Goal: Transaction & Acquisition: Book appointment/travel/reservation

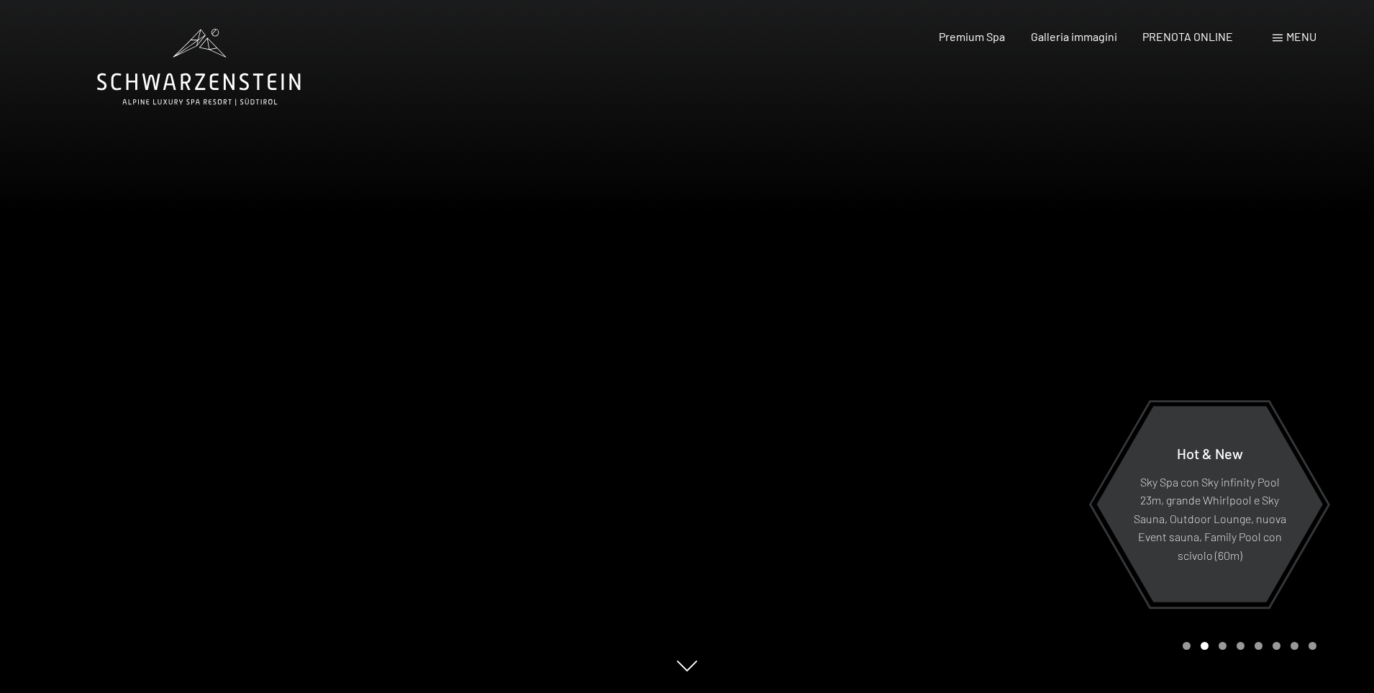
click at [1297, 36] on span "Menu" at bounding box center [1302, 37] width 30 height 14
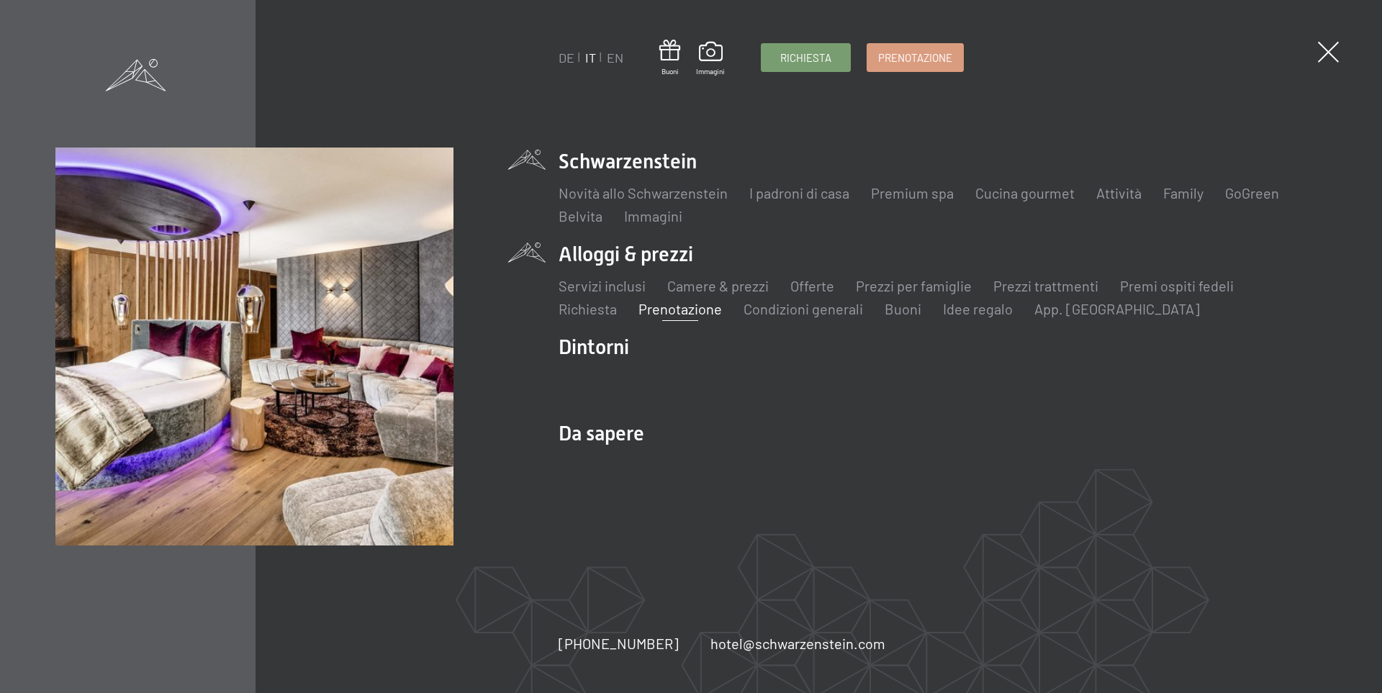
click at [670, 305] on link "Prenotazione" at bounding box center [679, 308] width 83 height 17
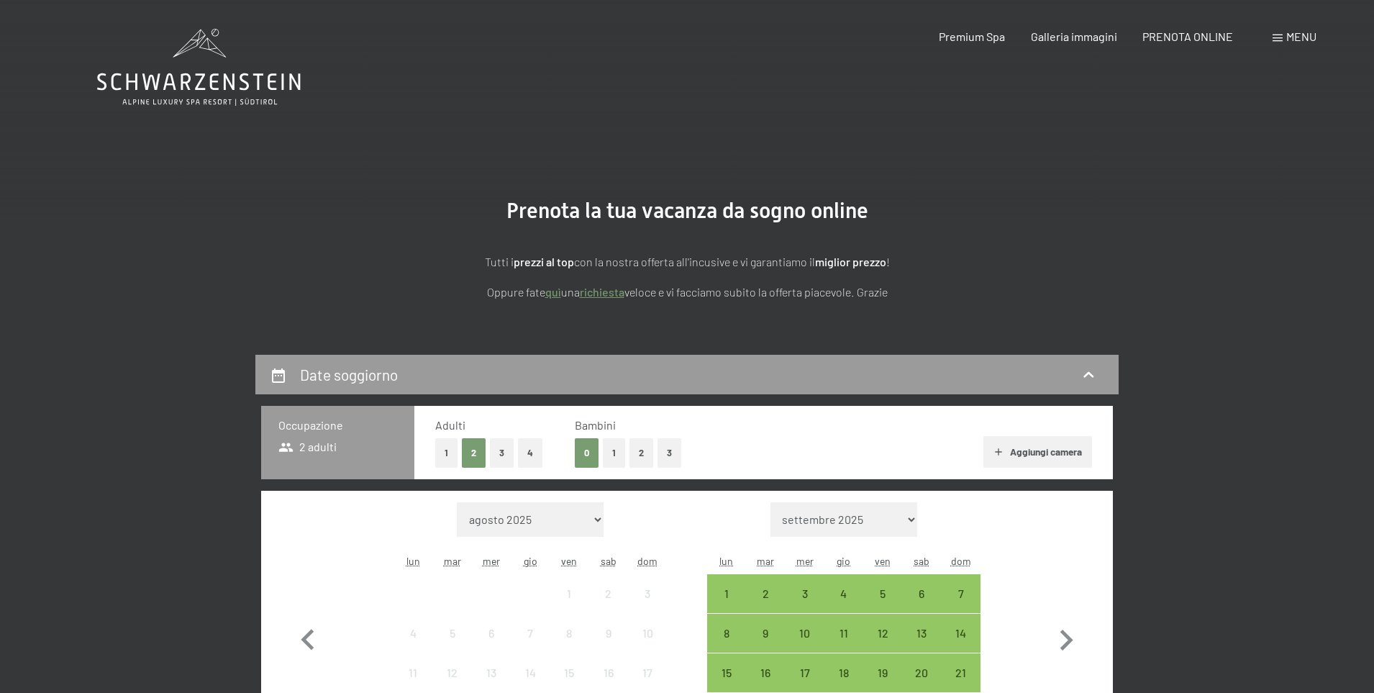
click at [638, 455] on button "2" at bounding box center [642, 453] width 24 height 30
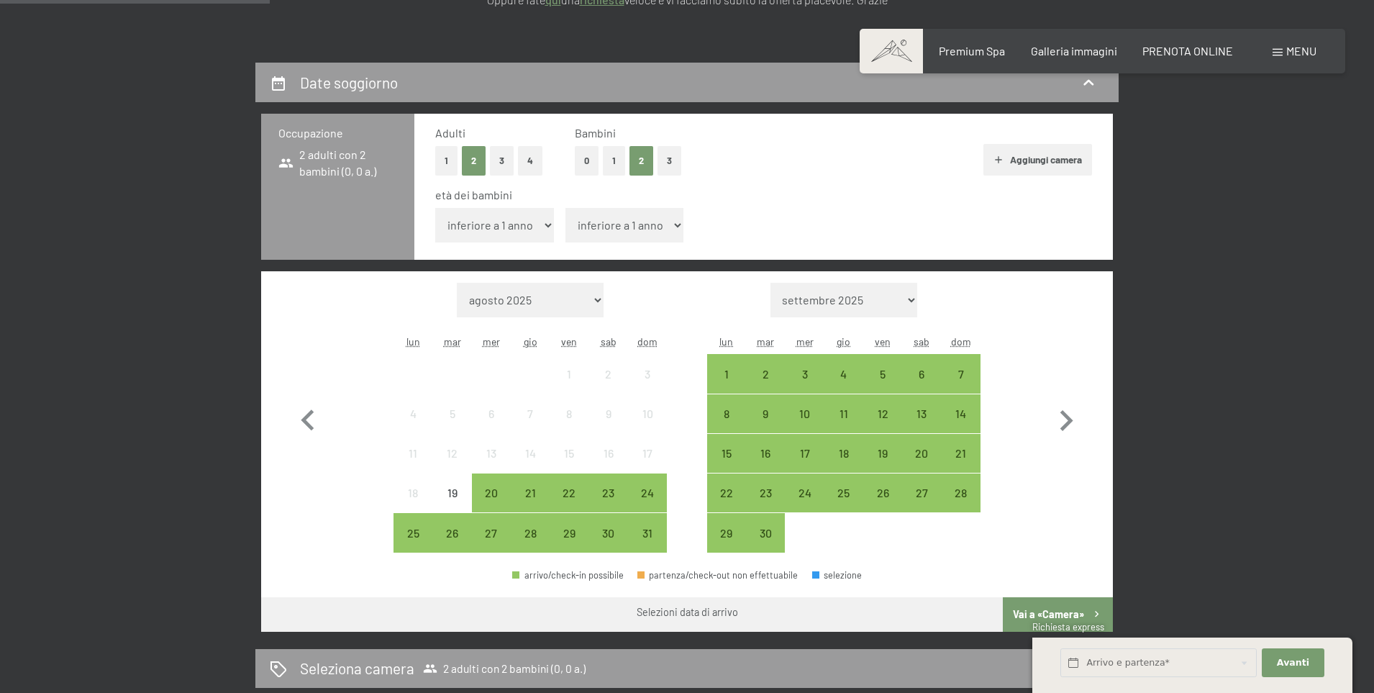
scroll to position [294, 0]
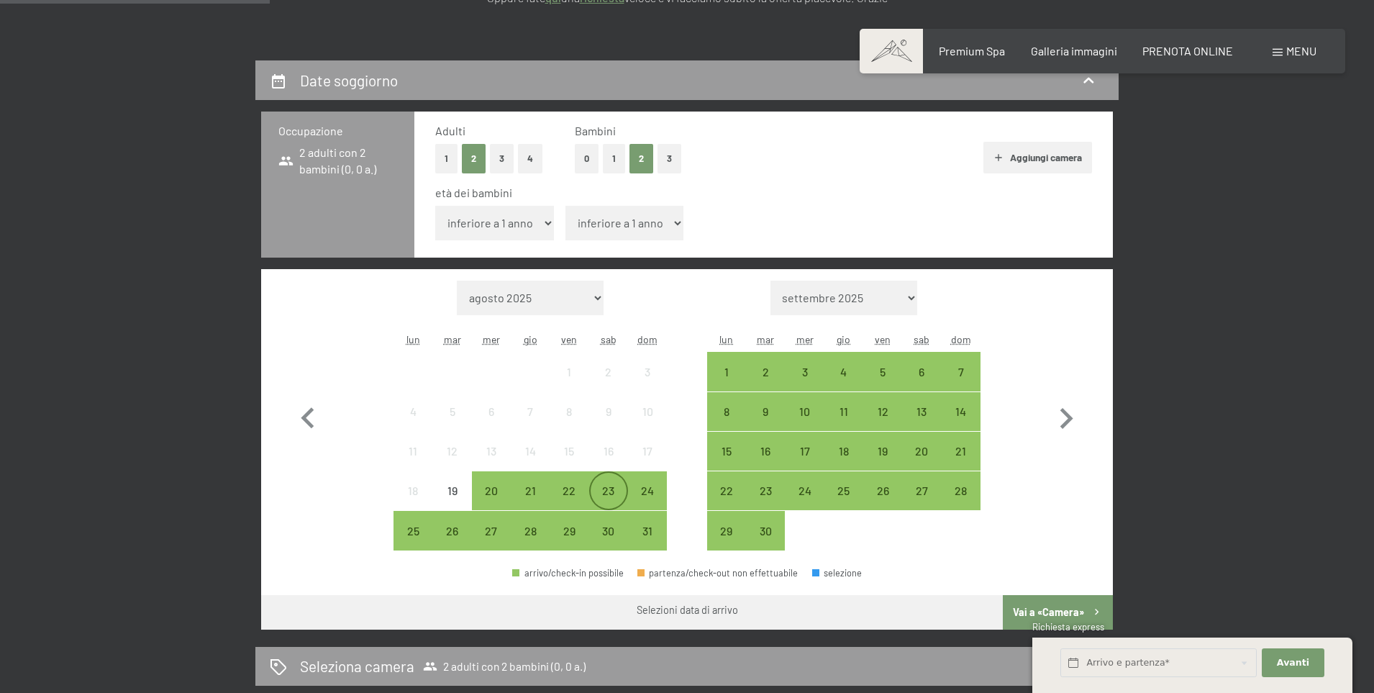
click at [607, 485] on div "23" at bounding box center [609, 503] width 36 height 36
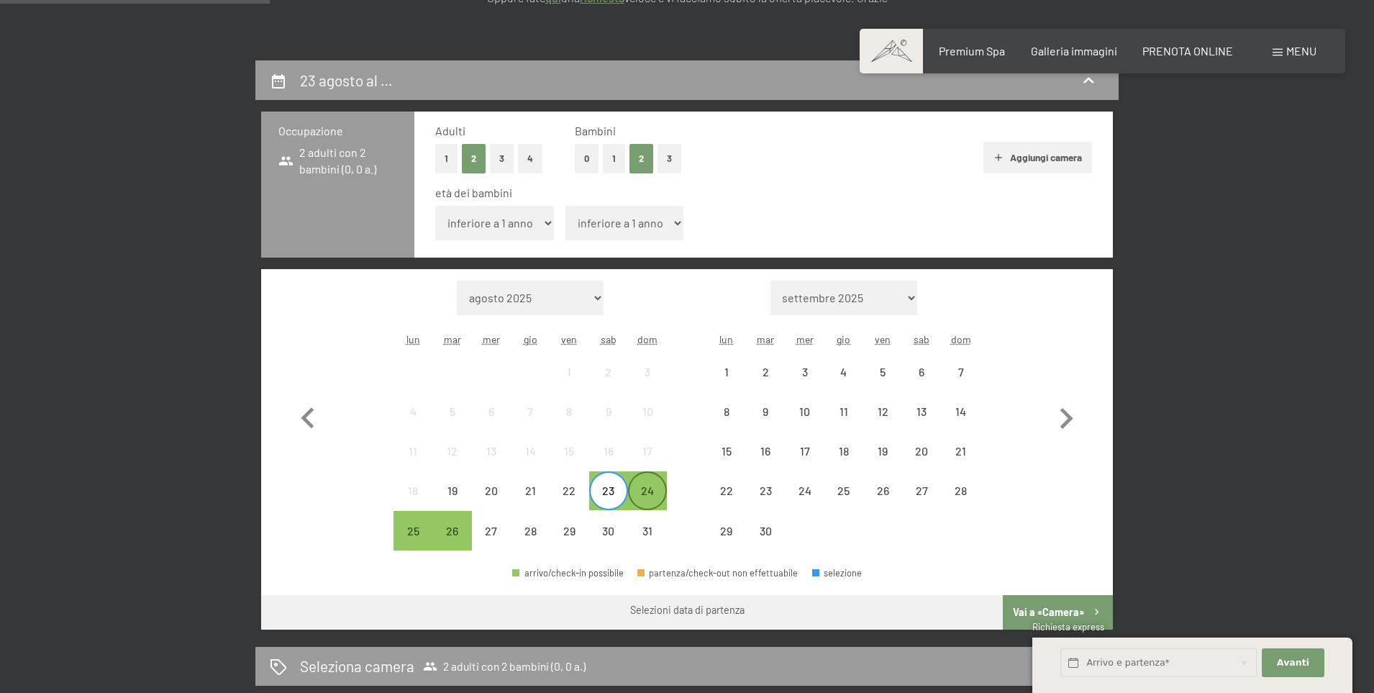
click at [653, 499] on div "24" at bounding box center [648, 503] width 36 height 36
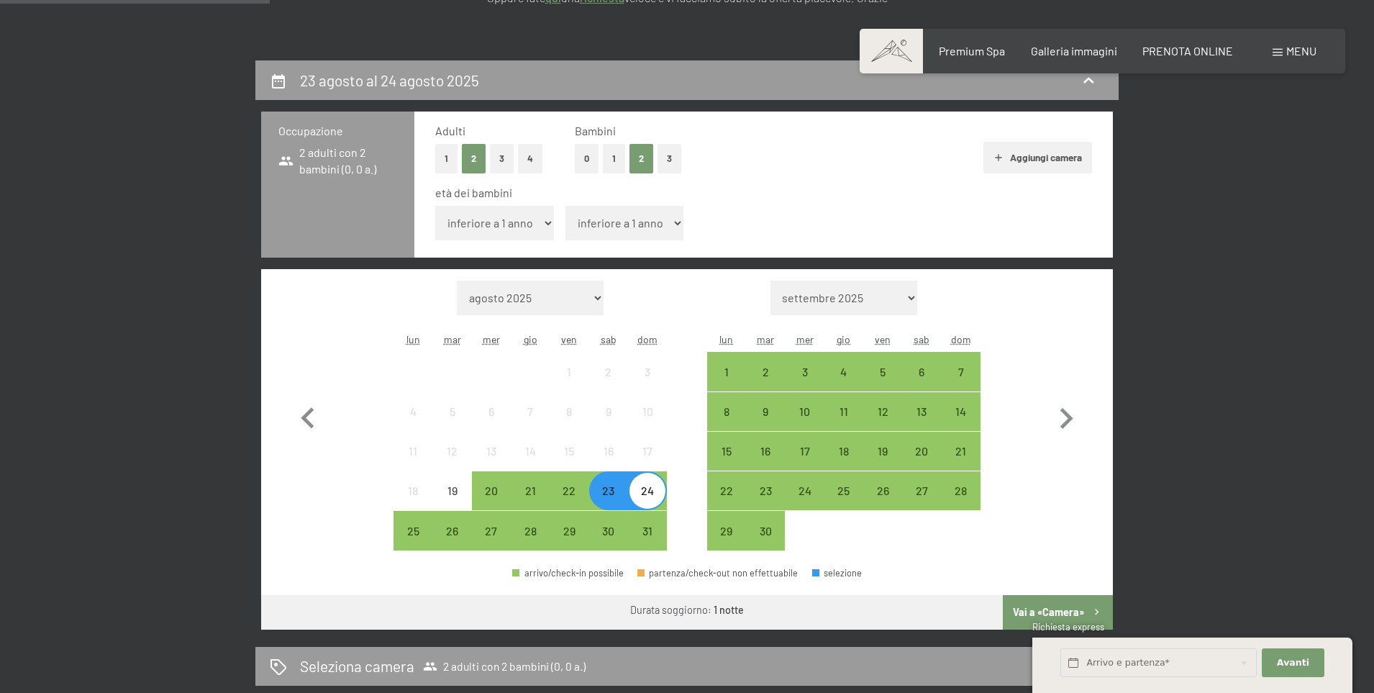
click at [538, 227] on select "inferiore a 1 anno 1 anno 2 anni 3 anni 4 anni 5 anni 6 anni 7 anni 8 anni 9 an…" at bounding box center [494, 223] width 119 height 35
select select "3"
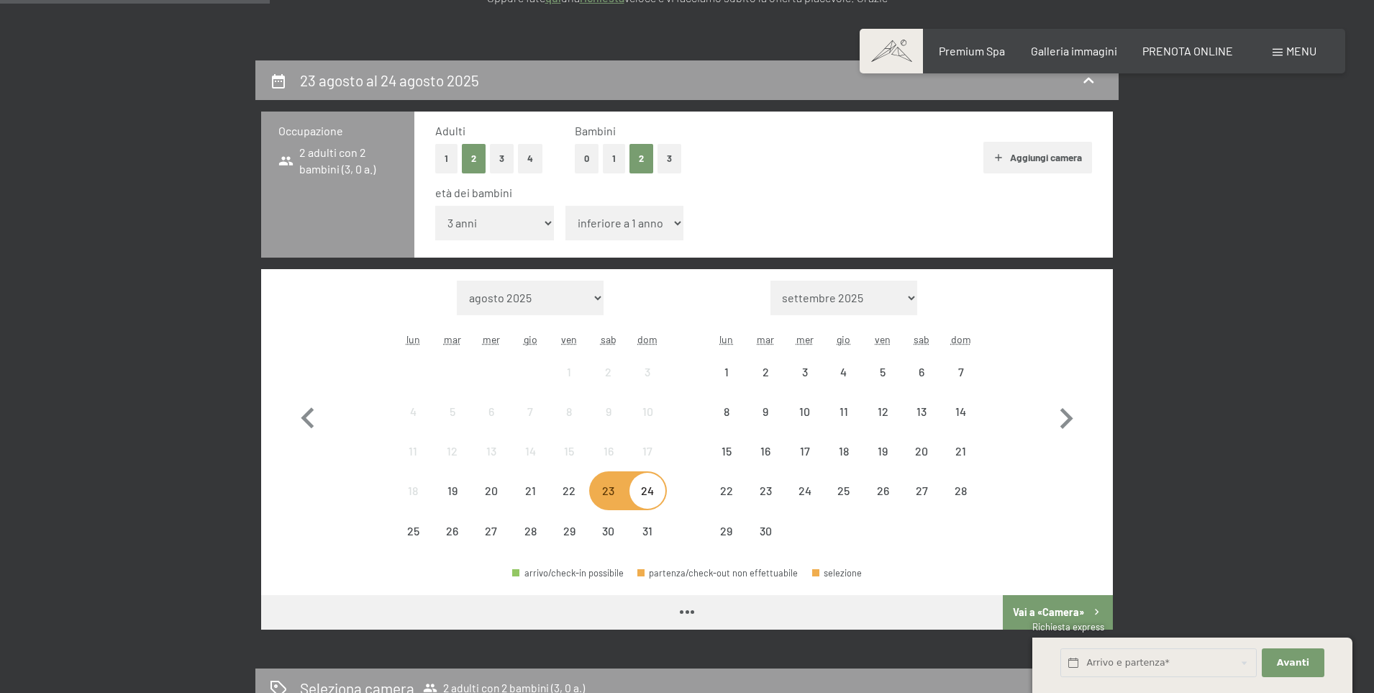
click at [594, 215] on select "inferiore a 1 anno 1 anno 2 anni 3 anni 4 anni 5 anni 6 anni 7 anni 8 anni 9 an…" at bounding box center [625, 223] width 119 height 35
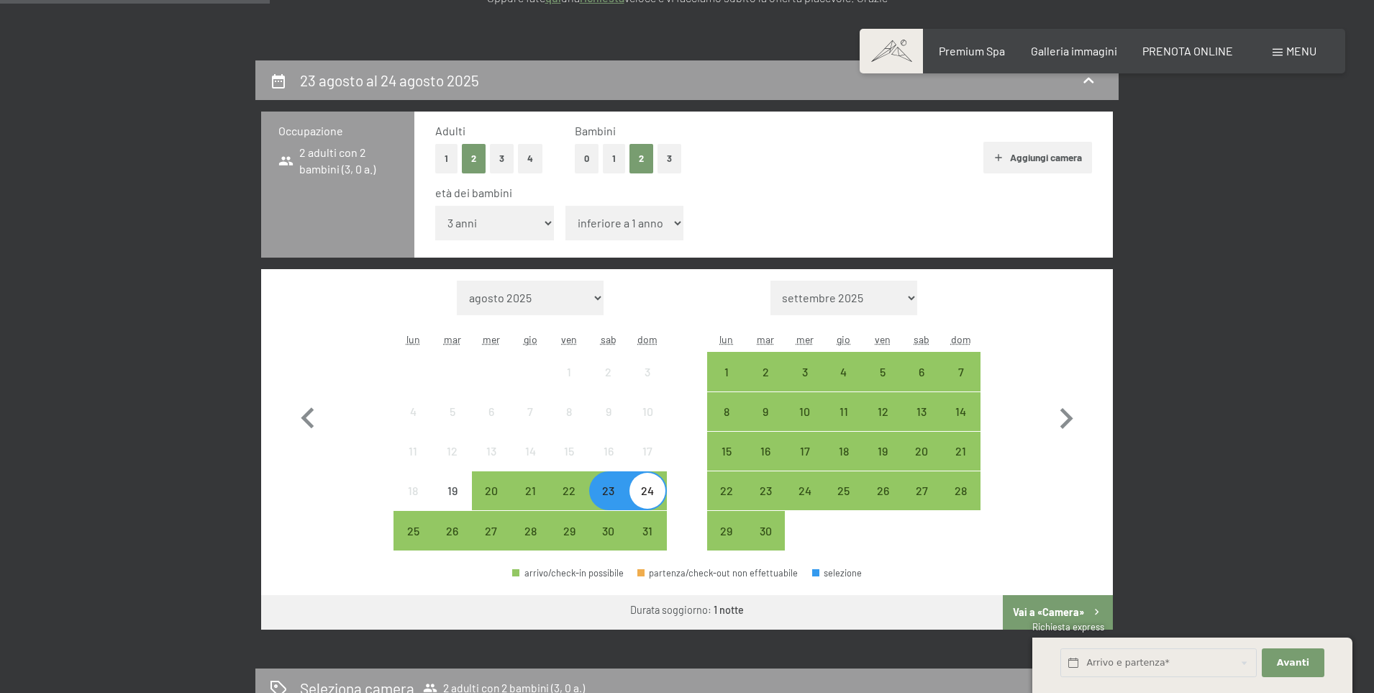
select select "7"
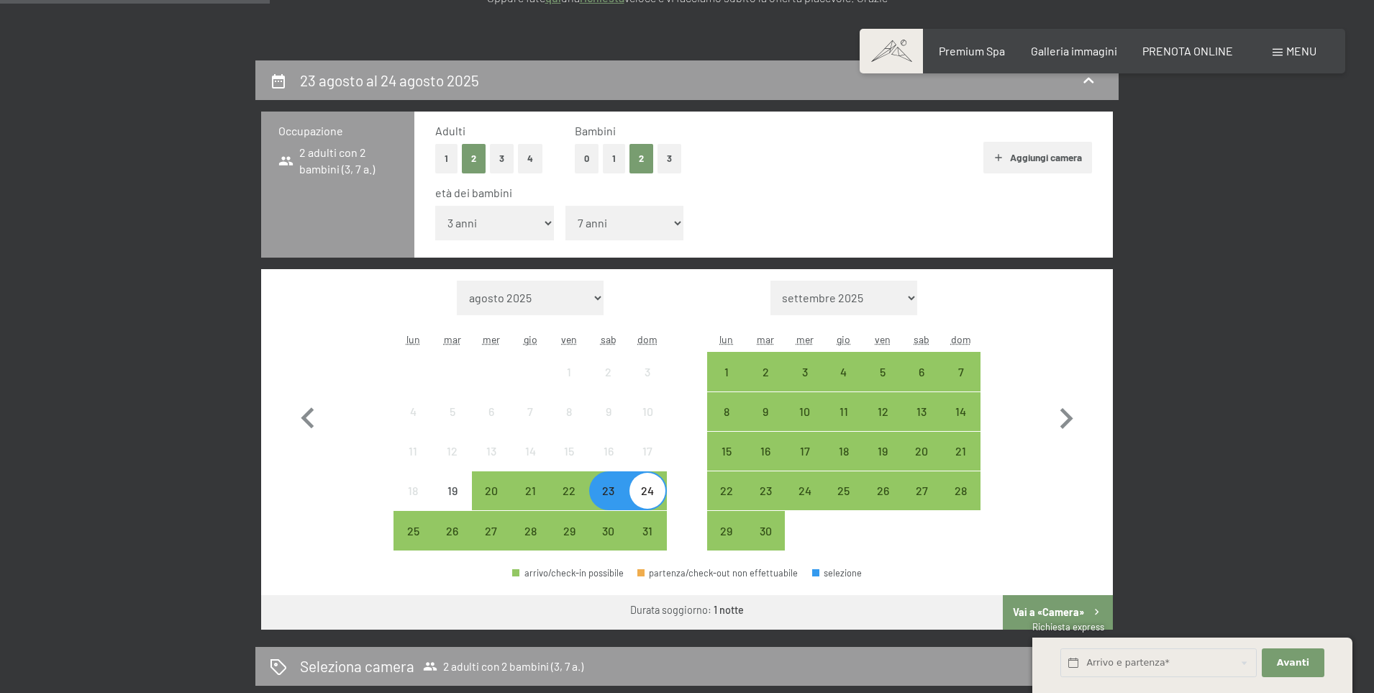
click at [825, 176] on div "Adulti 1 2 3 4 Bambini 0 1 2 3 Aggiungi camera età dei bambini inferiore a 1 an…" at bounding box center [763, 185] width 699 height 146
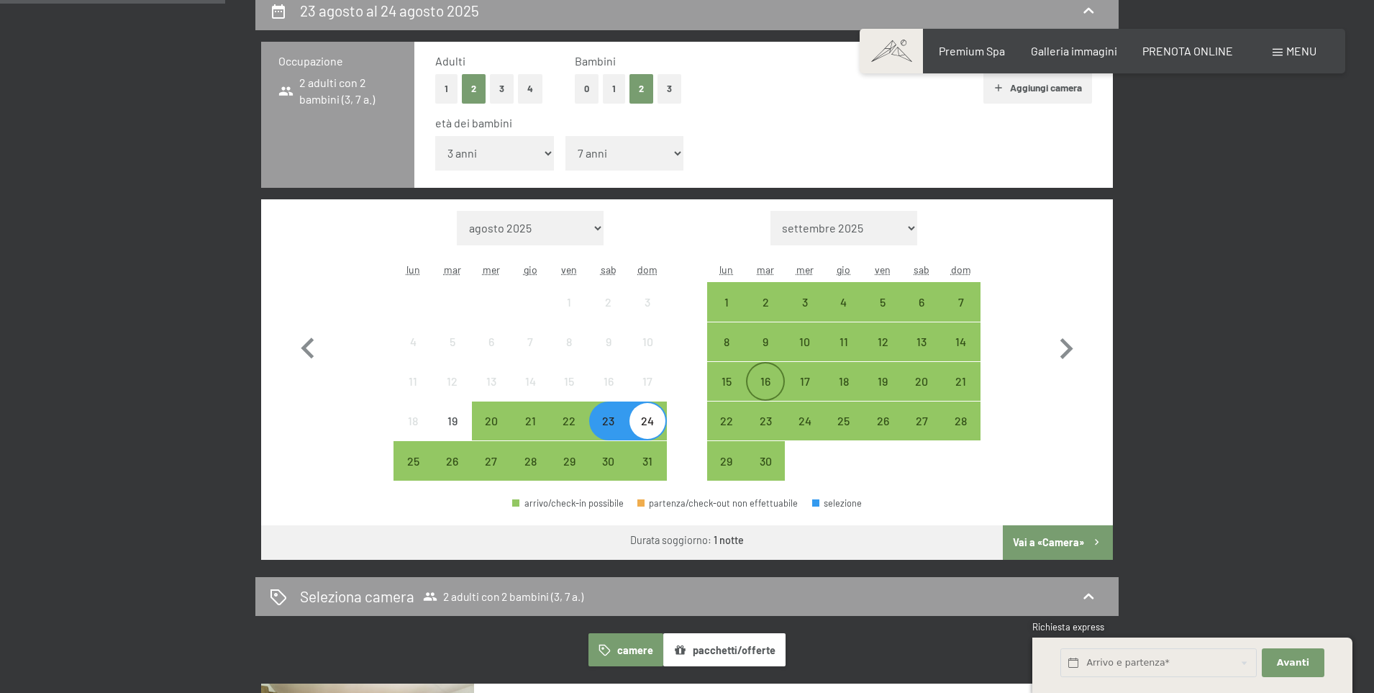
scroll to position [485, 0]
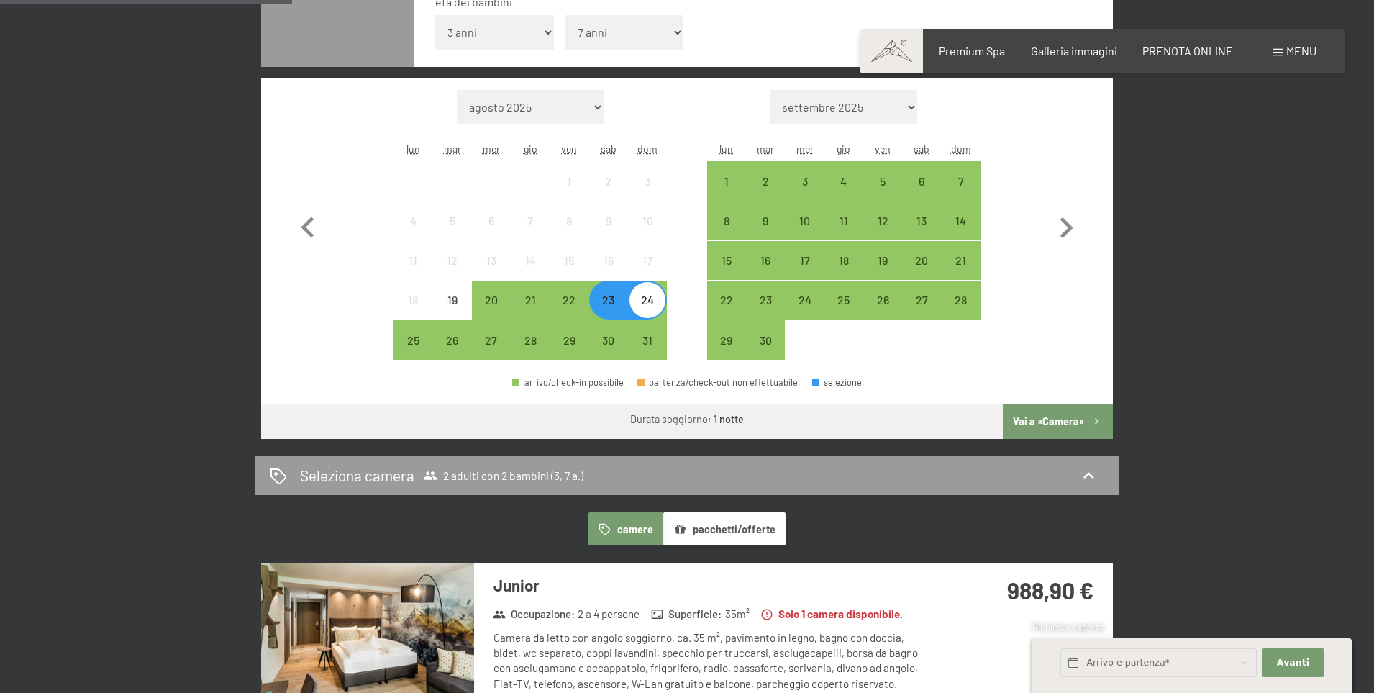
click at [1035, 426] on button "Vai a «Camera»" at bounding box center [1058, 421] width 110 height 35
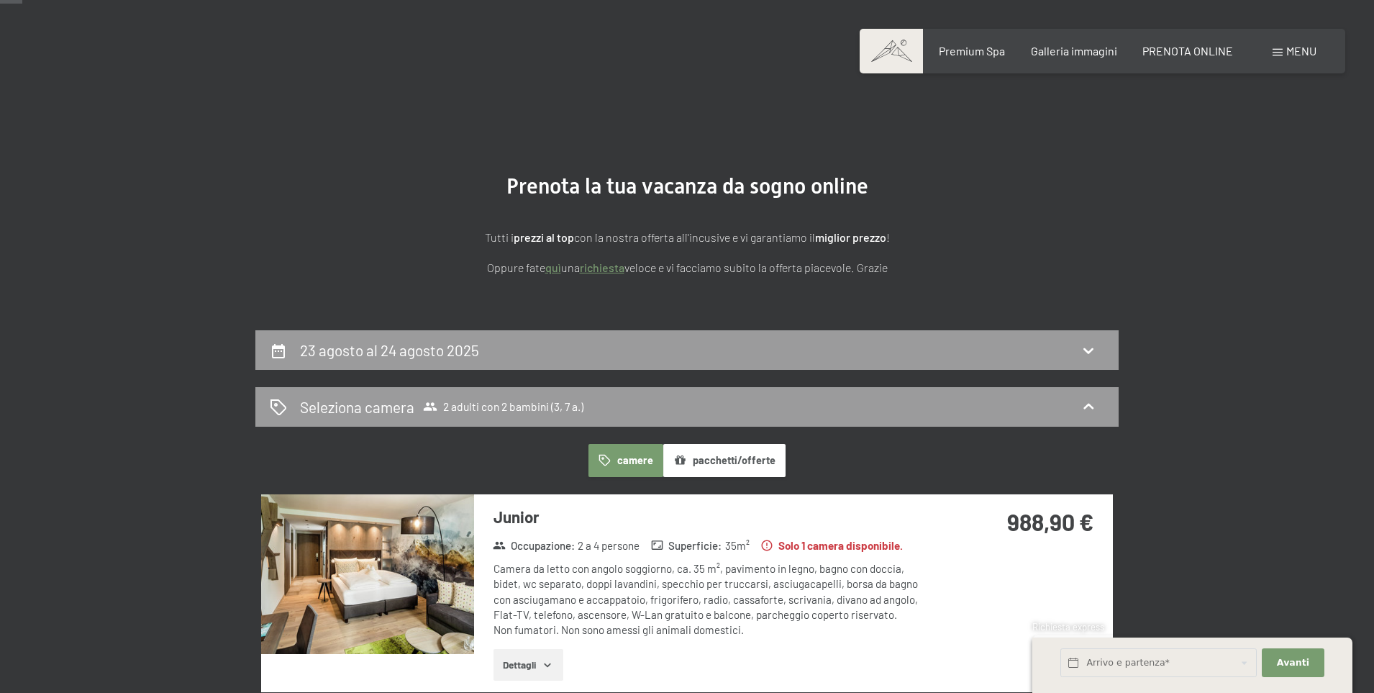
scroll to position [30, 0]
